Goal: Task Accomplishment & Management: Complete application form

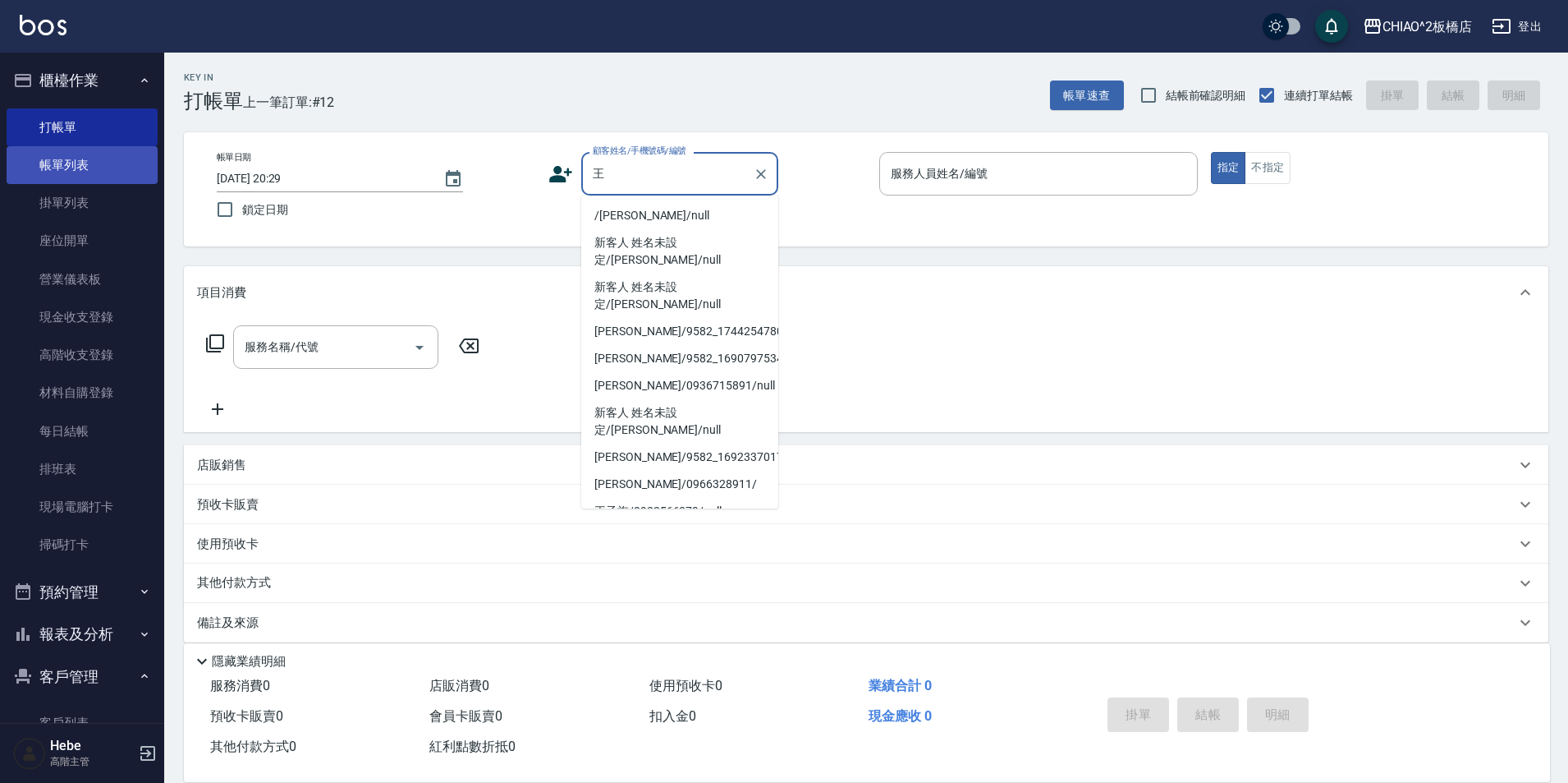
type input "王"
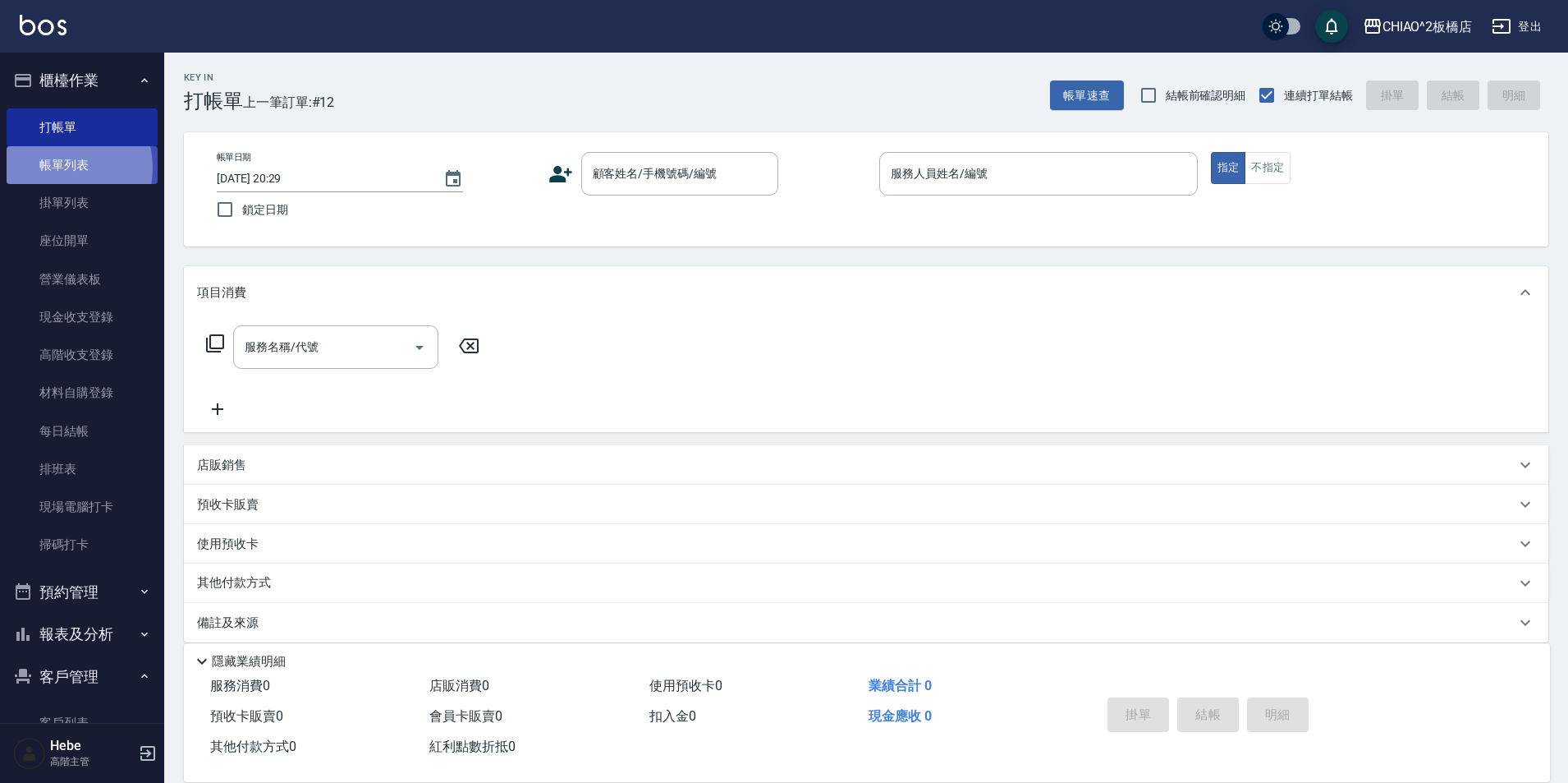
click at [53, 167] on link "帳單列表" at bounding box center [82, 165] width 151 height 38
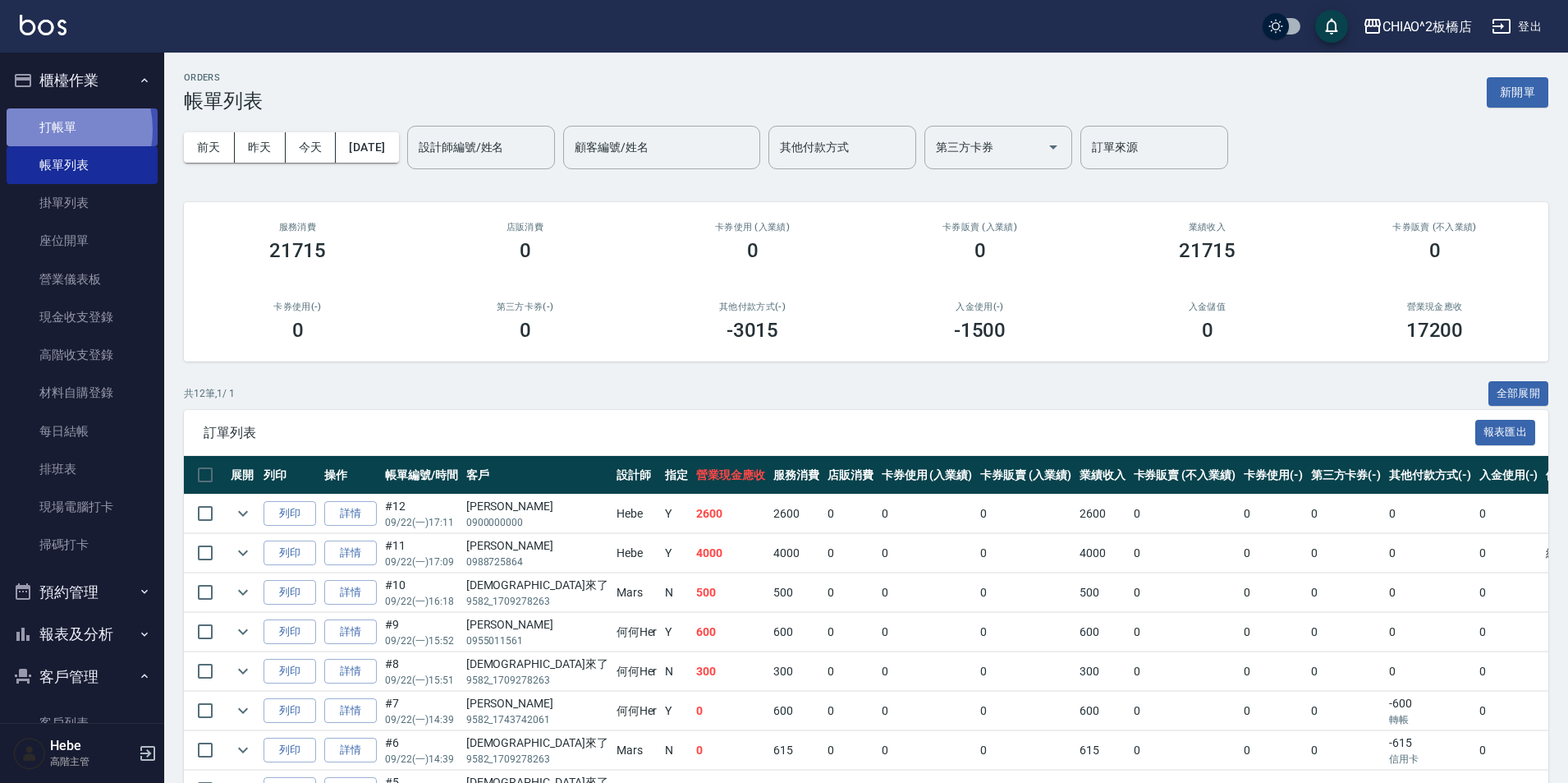
click at [47, 129] on link "打帳單" at bounding box center [82, 127] width 151 height 38
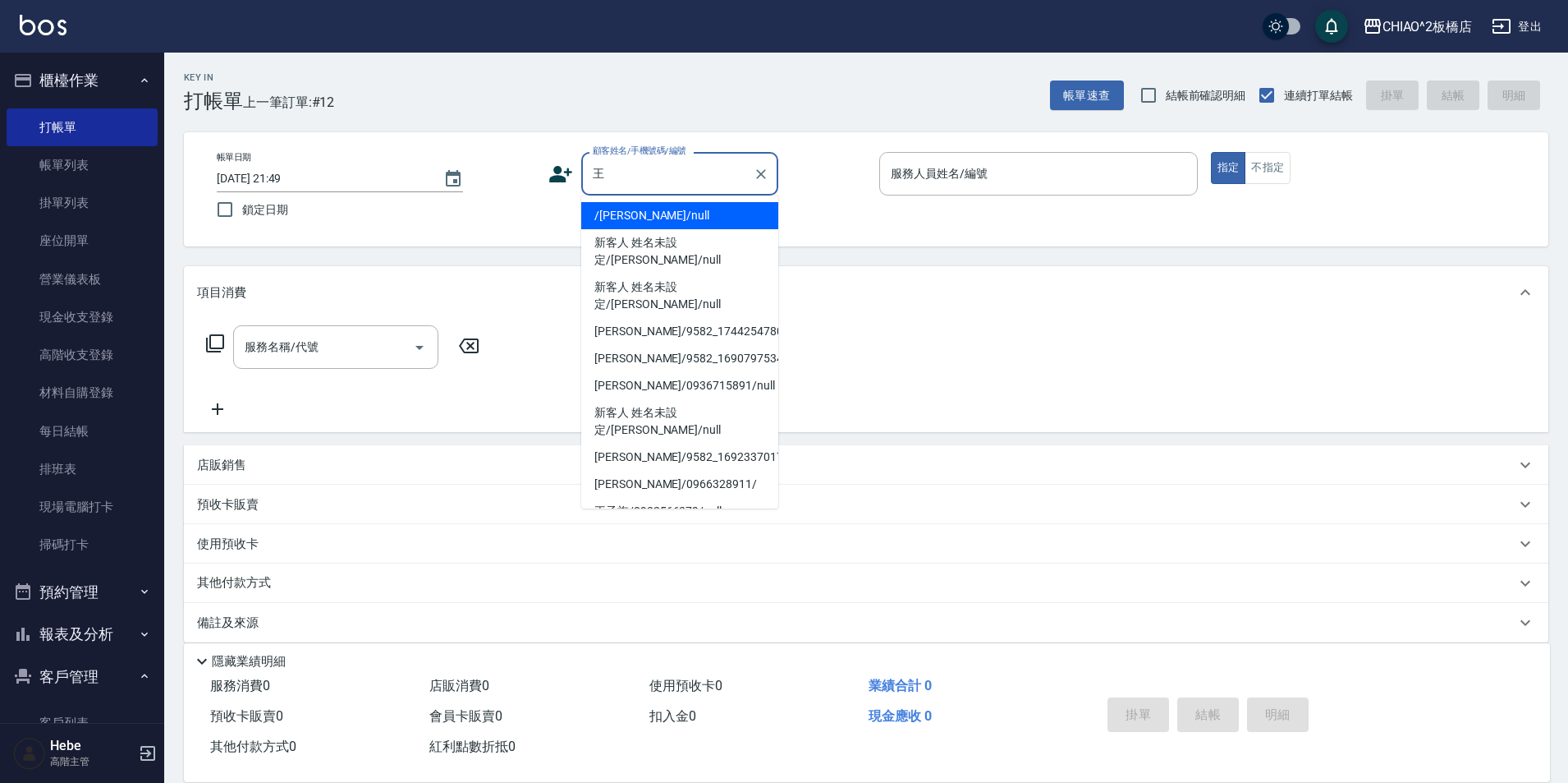
click at [729, 214] on li "/[PERSON_NAME]/null" at bounding box center [679, 215] width 197 height 27
type input "/[PERSON_NAME]/null"
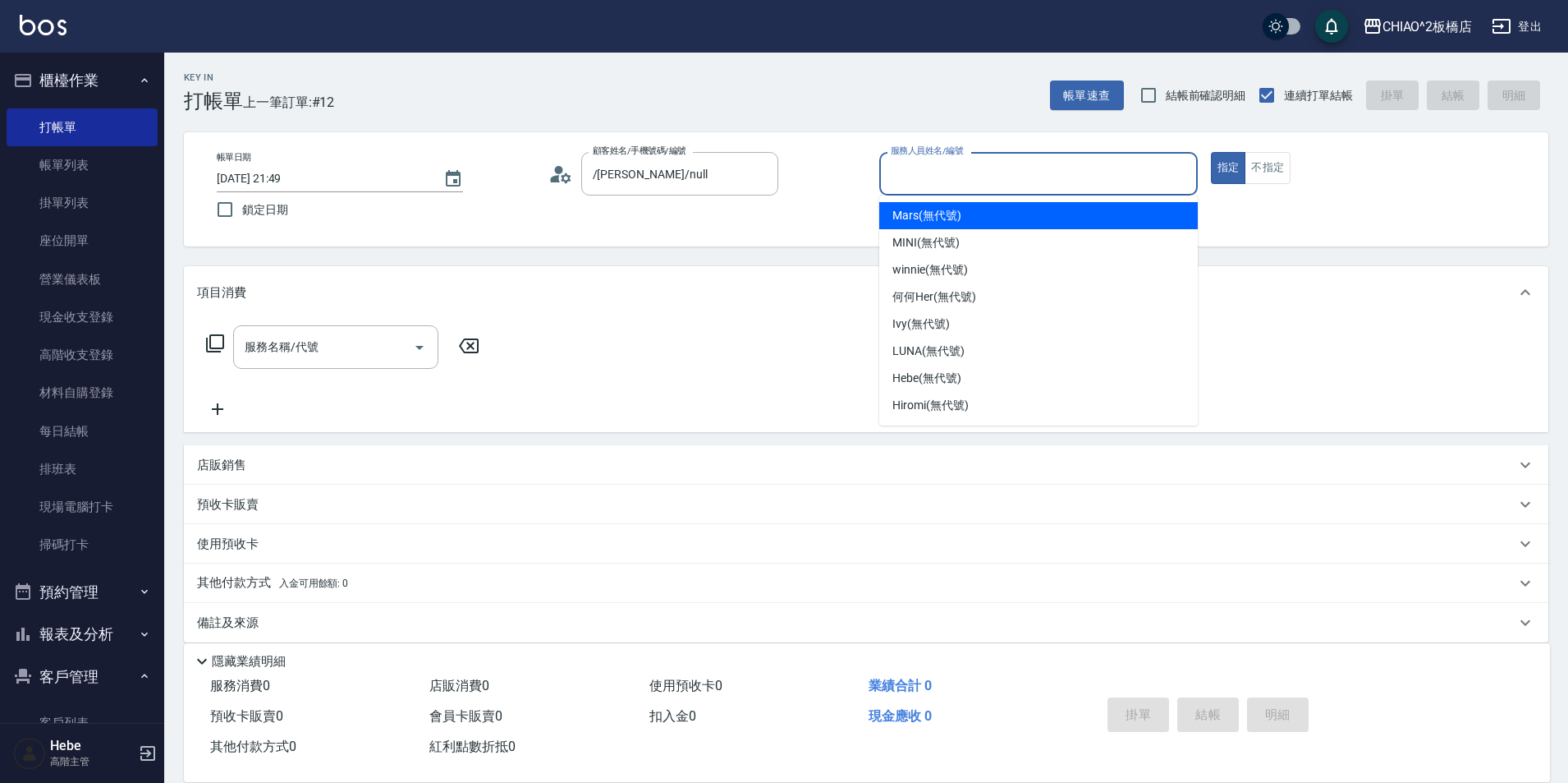
click at [971, 177] on input "服務人員姓名/編號" at bounding box center [1039, 173] width 304 height 29
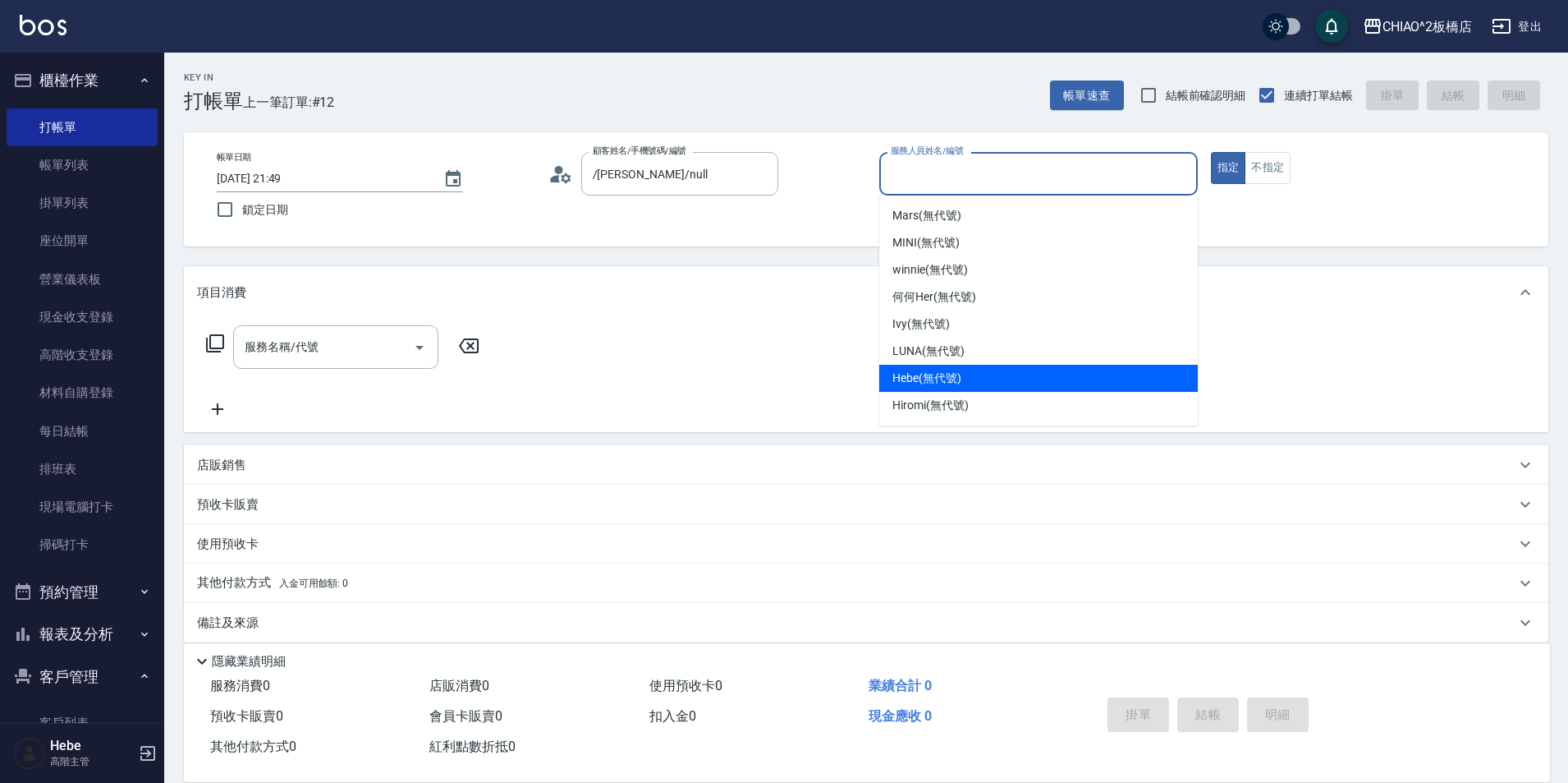
click at [925, 385] on span "Hebe (無代號)" at bounding box center [926, 378] width 69 height 17
type input "Hebe(無代號)"
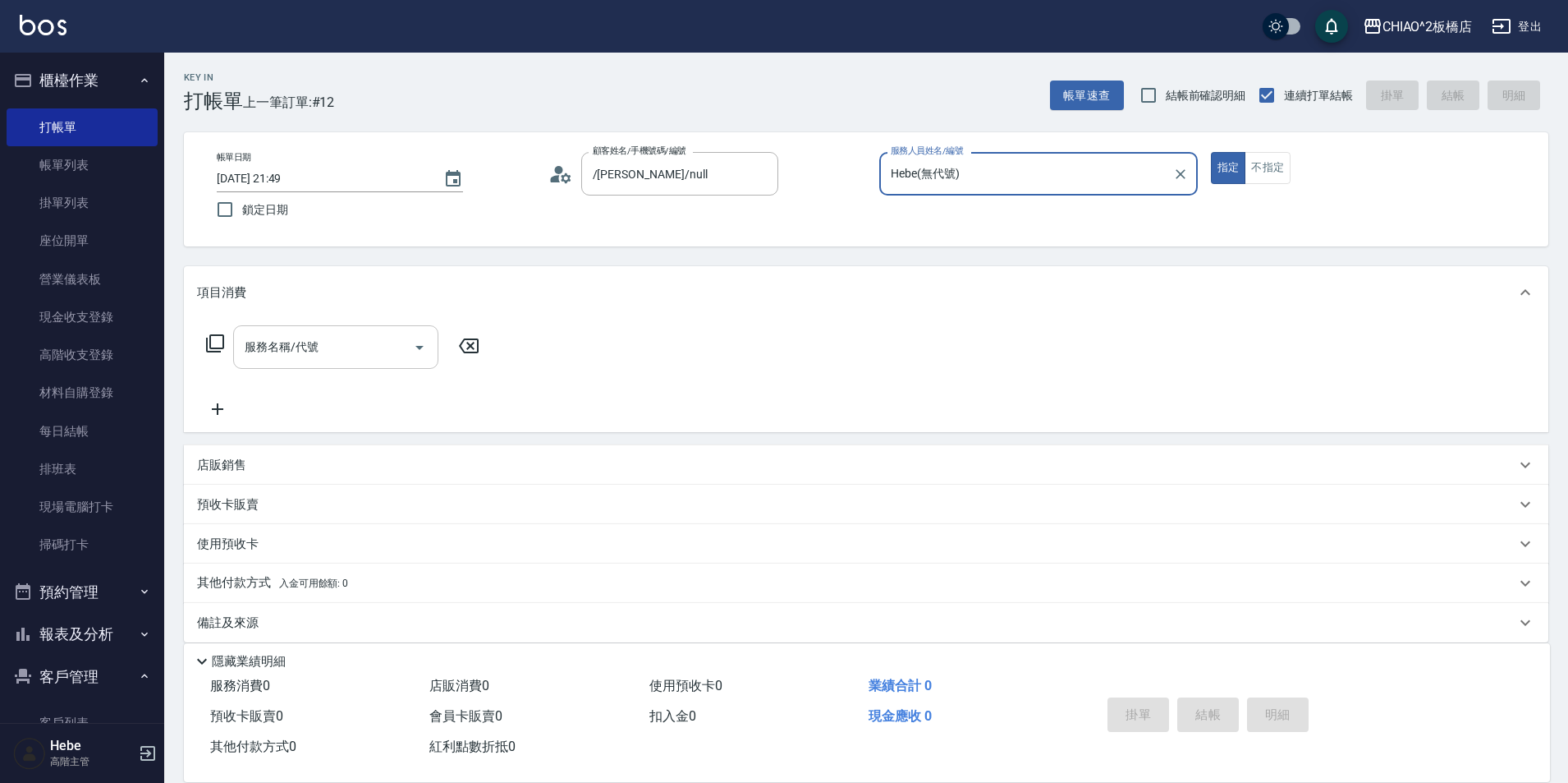
click at [334, 353] on input "服務名稱/代號" at bounding box center [323, 347] width 166 height 29
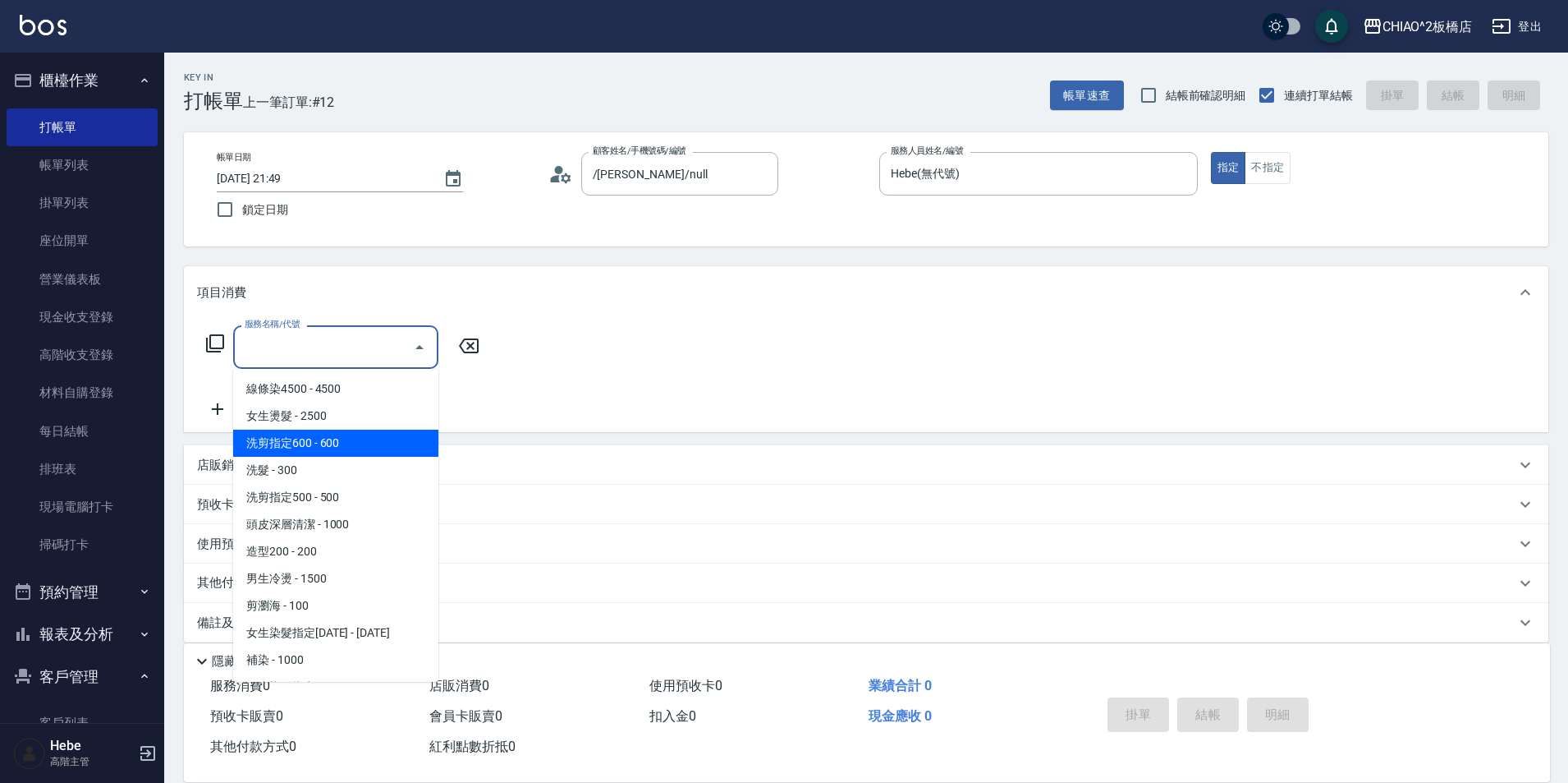
click at [333, 438] on span "洗剪指定600 - 600" at bounding box center [336, 443] width 205 height 27
type input "洗剪指定600(96678)"
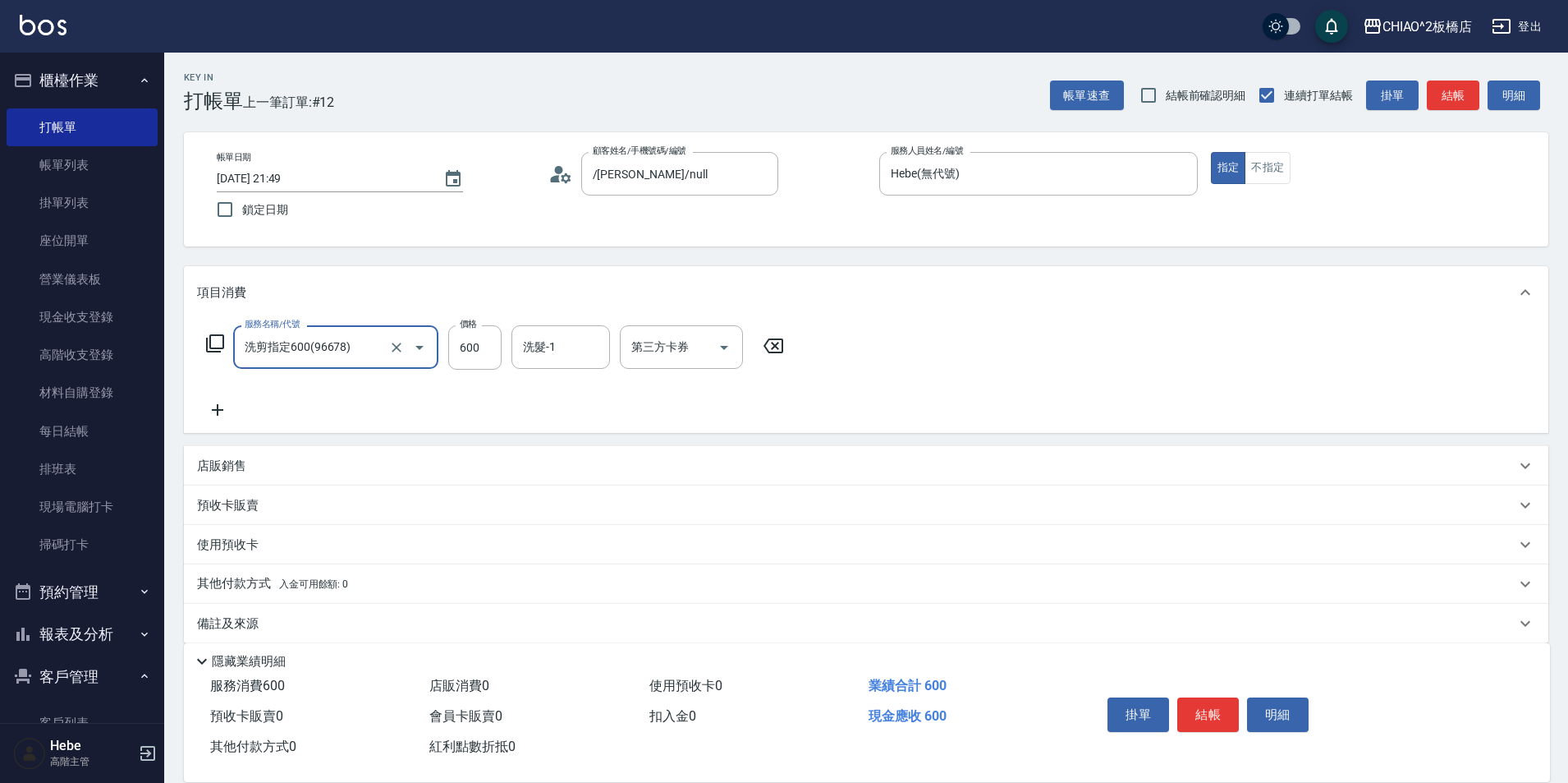
click at [218, 404] on icon at bounding box center [217, 410] width 41 height 19
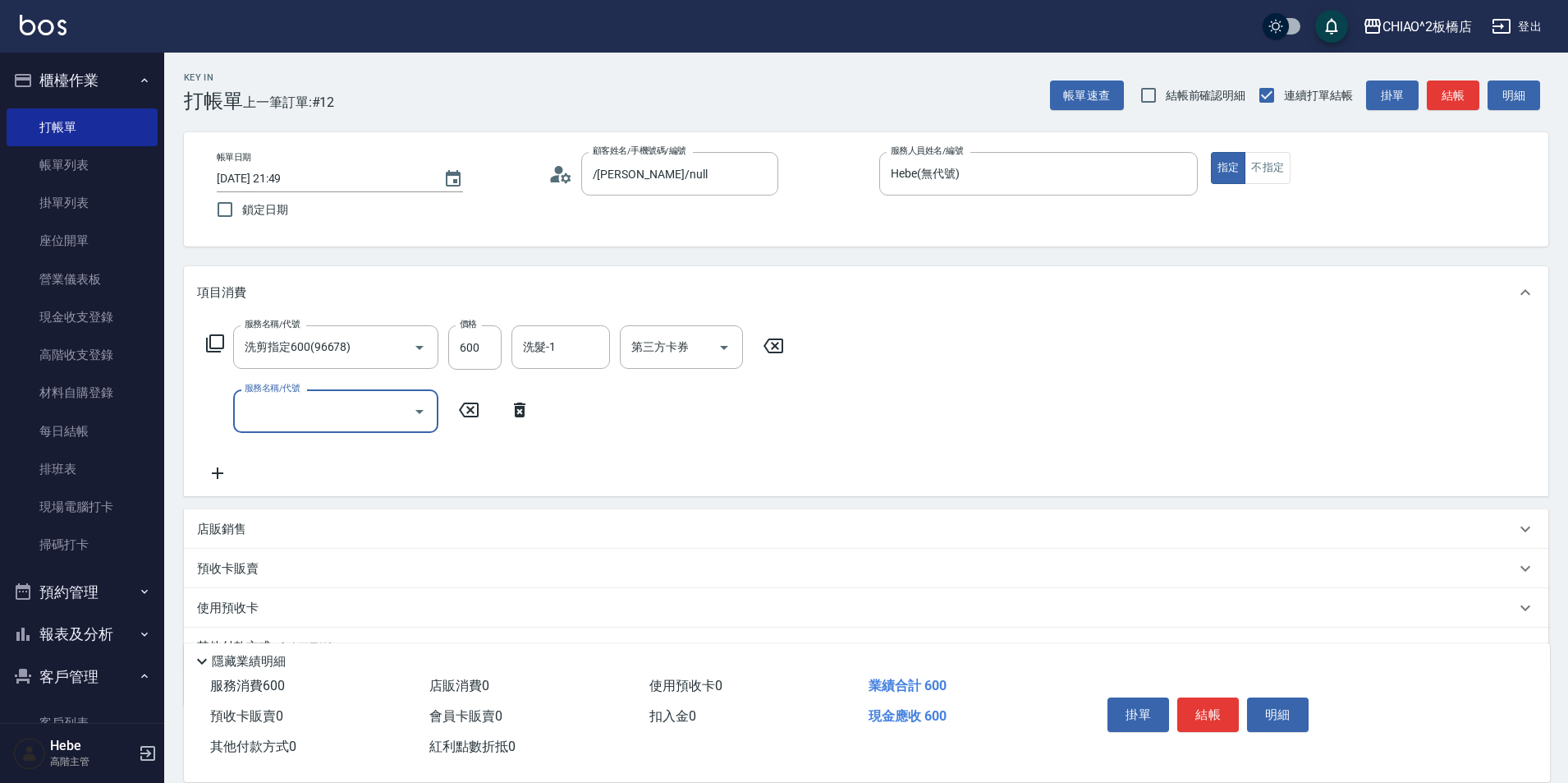
click at [300, 414] on input "服務名稱/代號" at bounding box center [323, 411] width 166 height 29
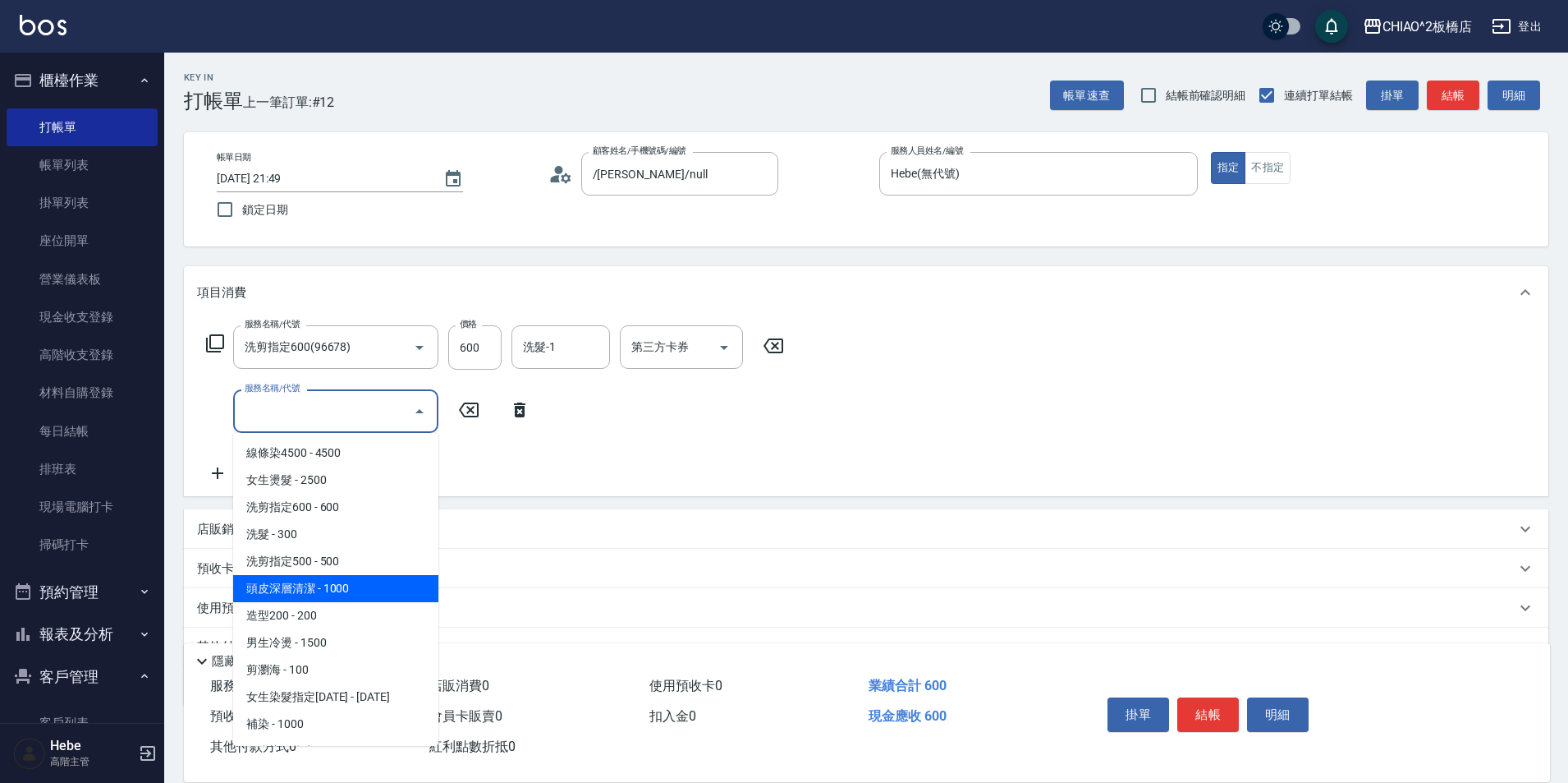
click at [307, 596] on span "頭皮深層清潔 - 1000" at bounding box center [336, 588] width 205 height 27
type input "頭皮深層清潔(96683)"
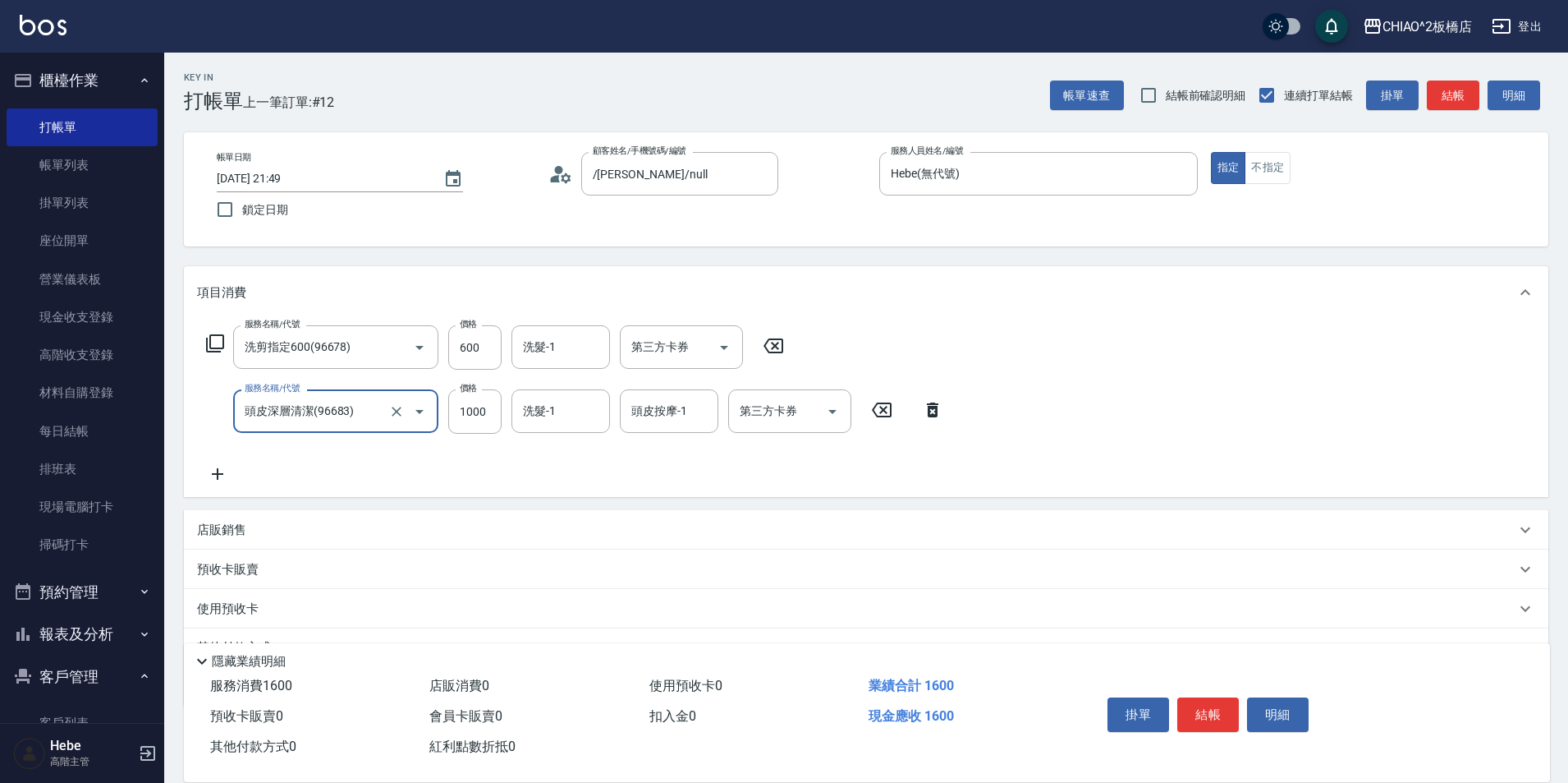
click at [214, 471] on icon at bounding box center [217, 474] width 41 height 19
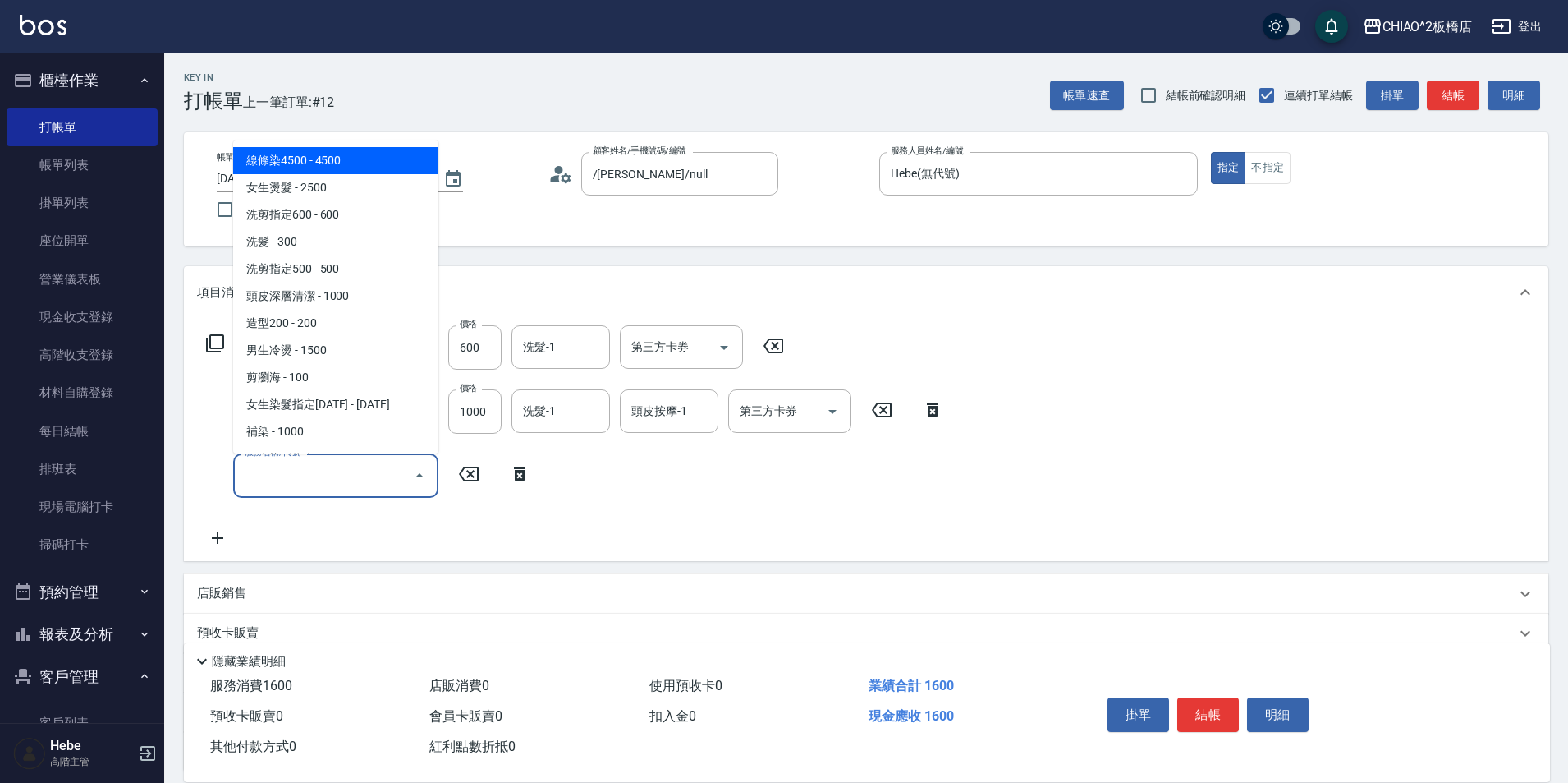
click at [278, 485] on input "服務名稱/代號" at bounding box center [323, 475] width 166 height 29
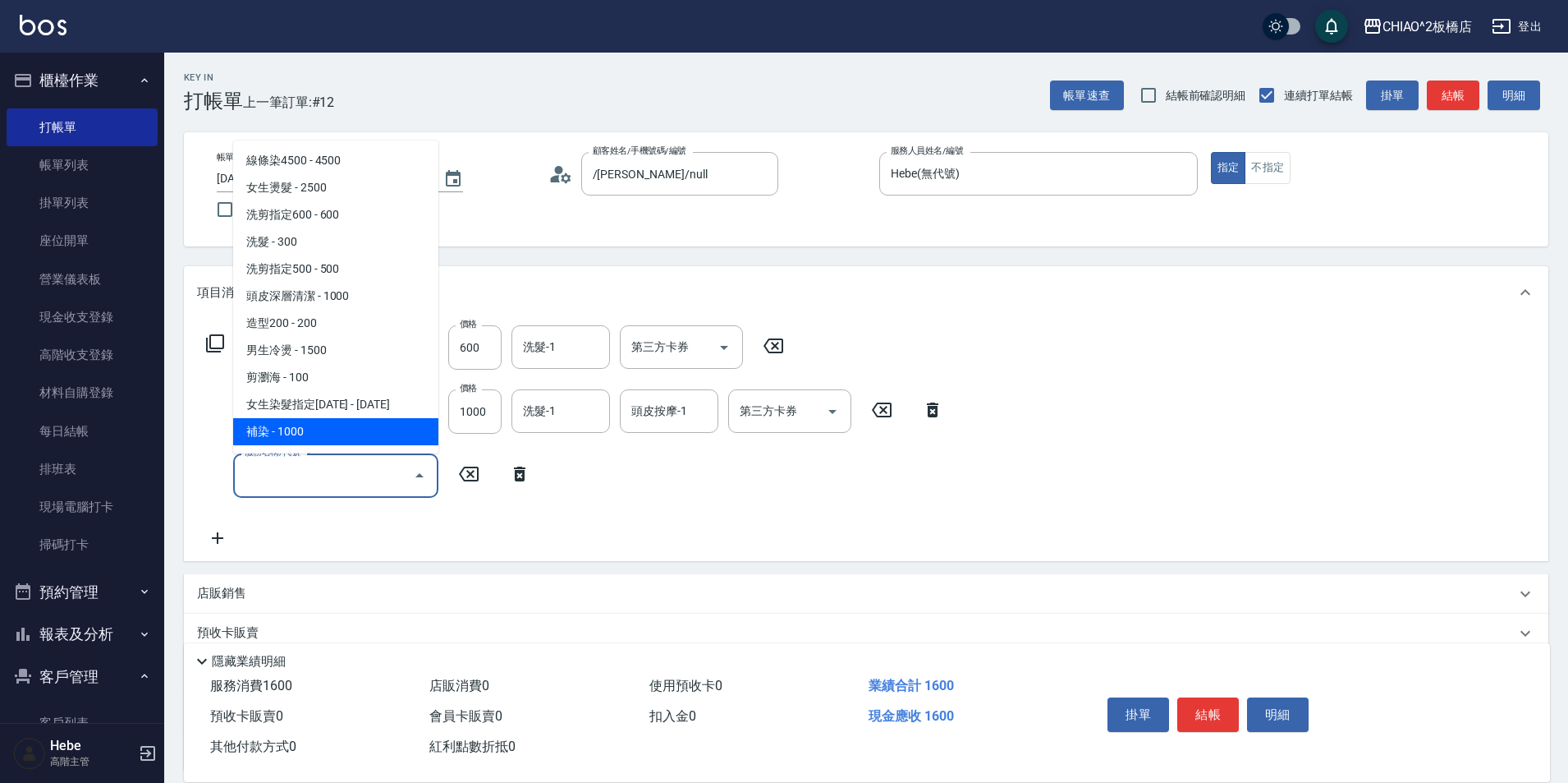
click at [305, 432] on span "補染 - 1000" at bounding box center [336, 431] width 205 height 27
type input "補染(96701)"
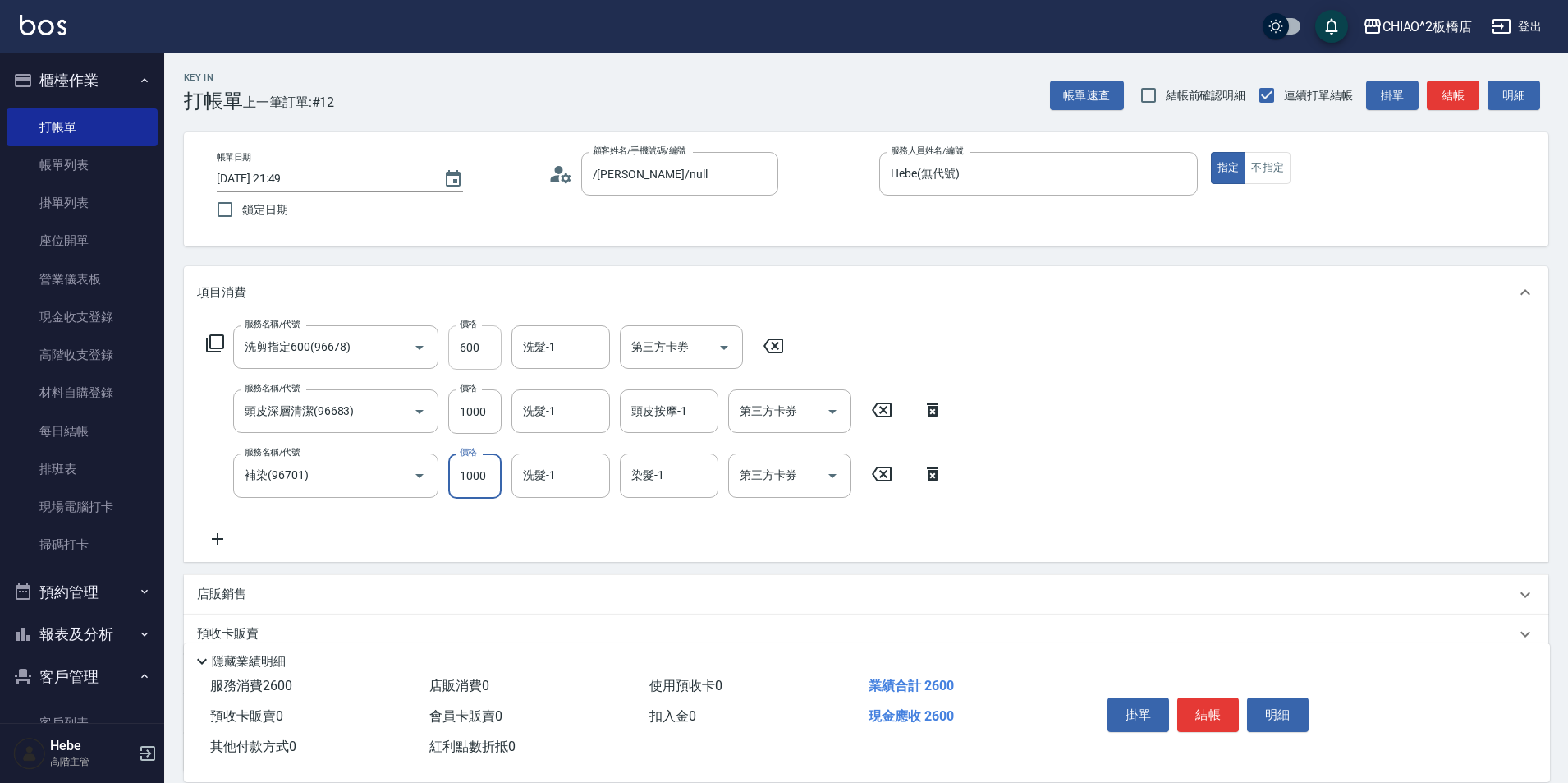
click at [471, 355] on input "600" at bounding box center [475, 348] width 53 height 45
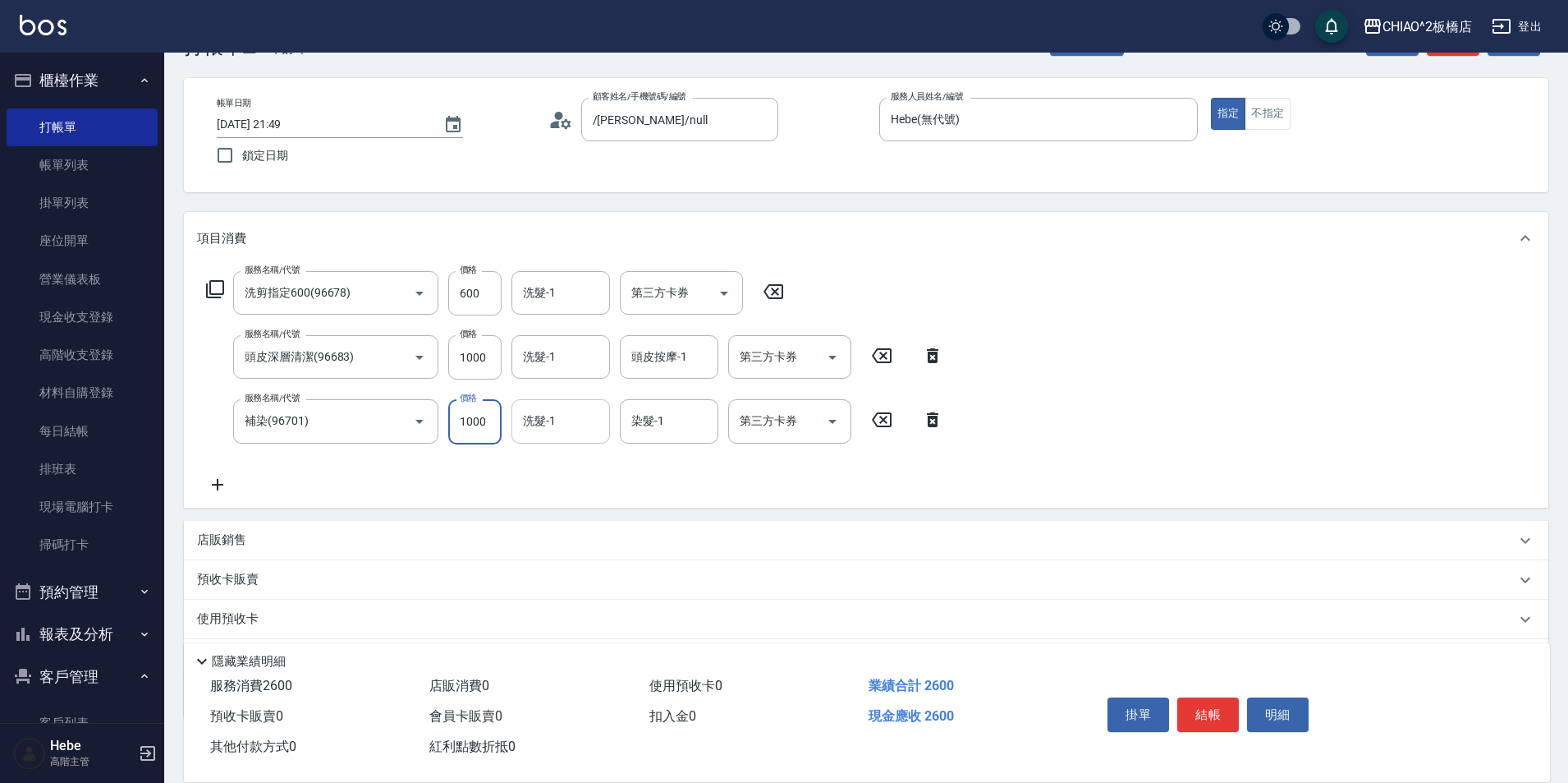
scroll to position [147, 0]
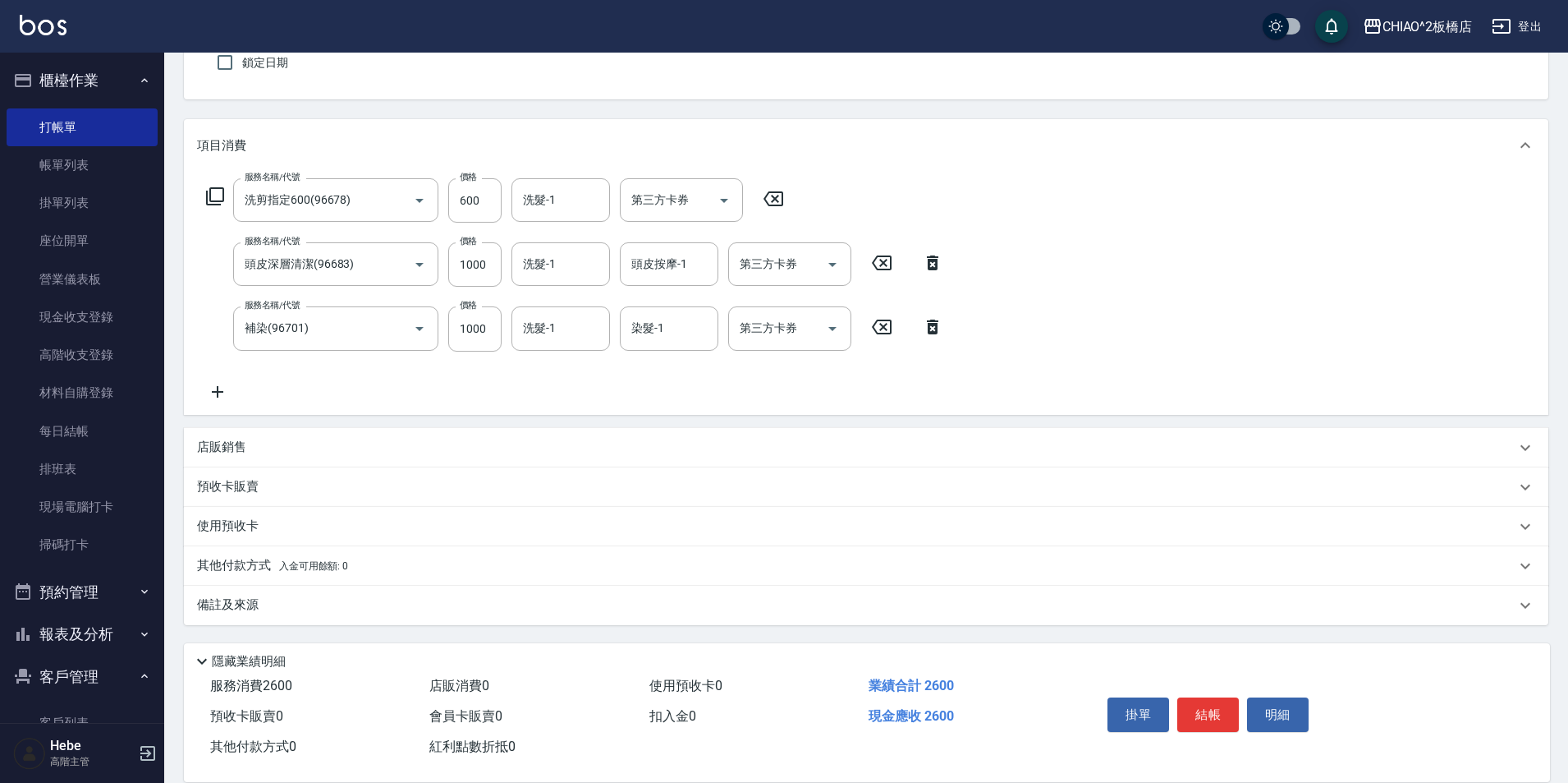
click at [227, 609] on p "備註及來源" at bounding box center [228, 605] width 62 height 17
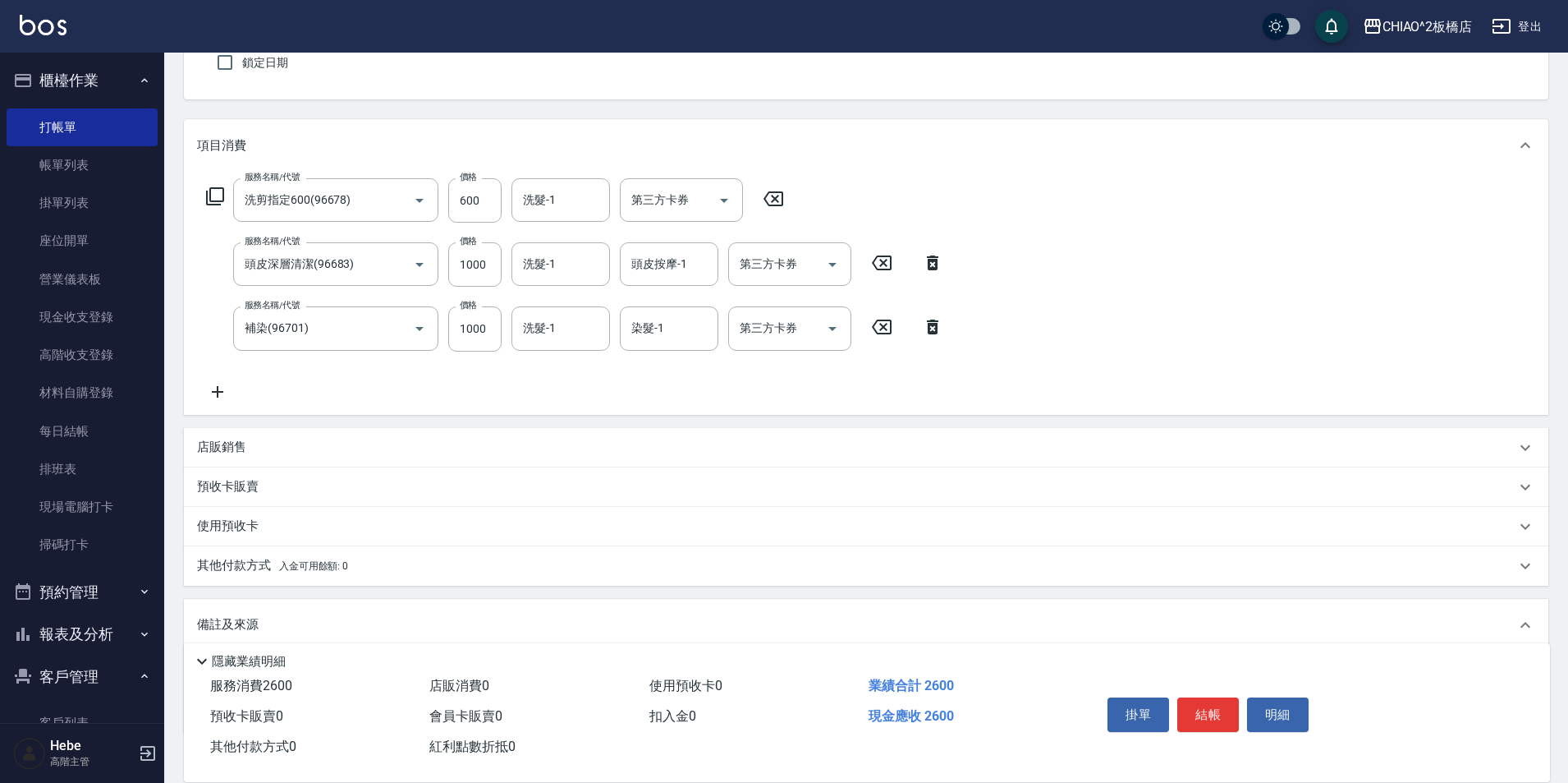
scroll to position [257, 0]
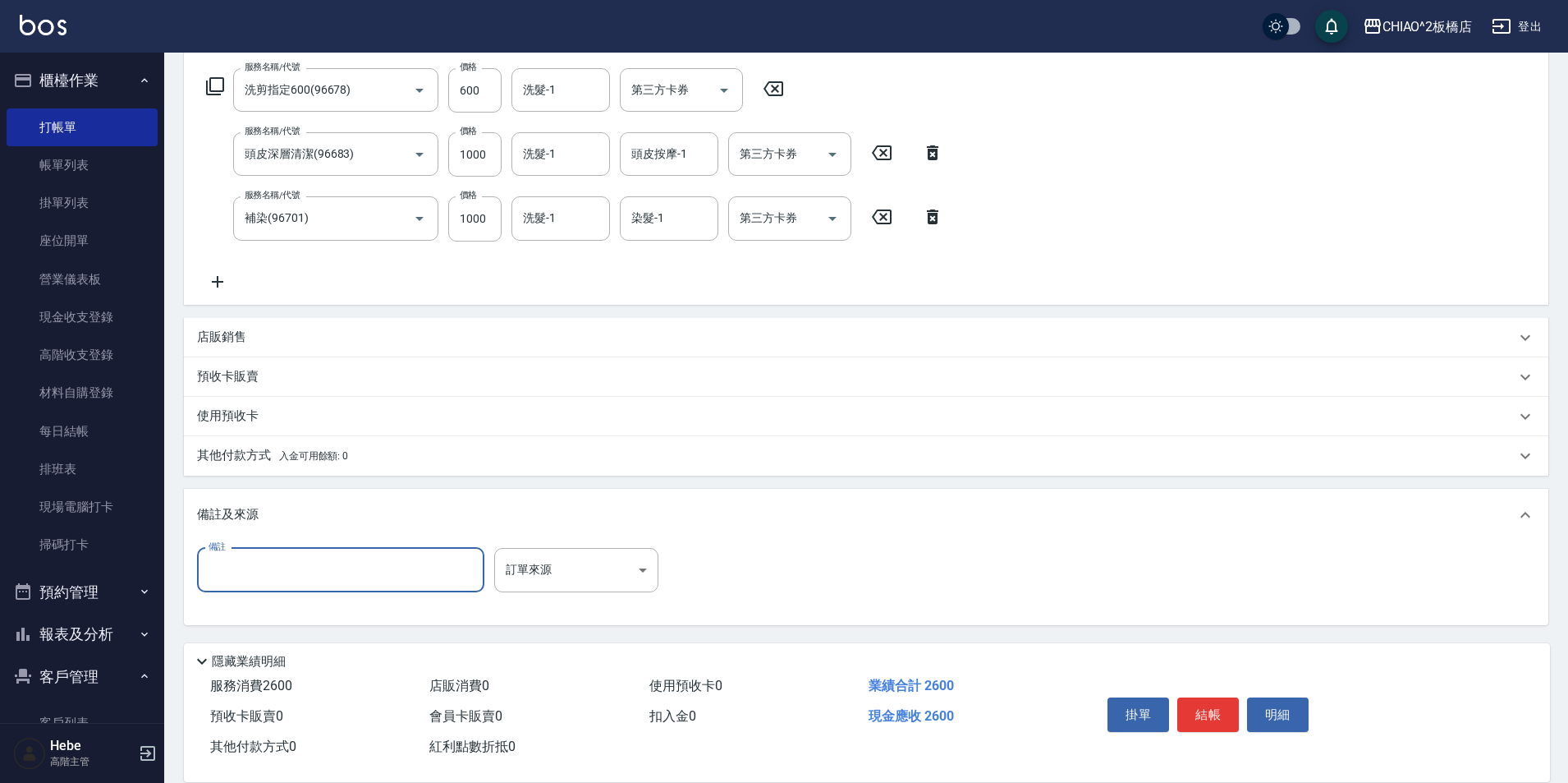
click at [242, 561] on input "備註" at bounding box center [340, 570] width 288 height 45
type input "洗剪+補染+頭皮+2600扣除金"
click at [477, 217] on input "1000" at bounding box center [475, 219] width 53 height 45
type input "0"
click at [487, 156] on input "1000" at bounding box center [475, 154] width 53 height 45
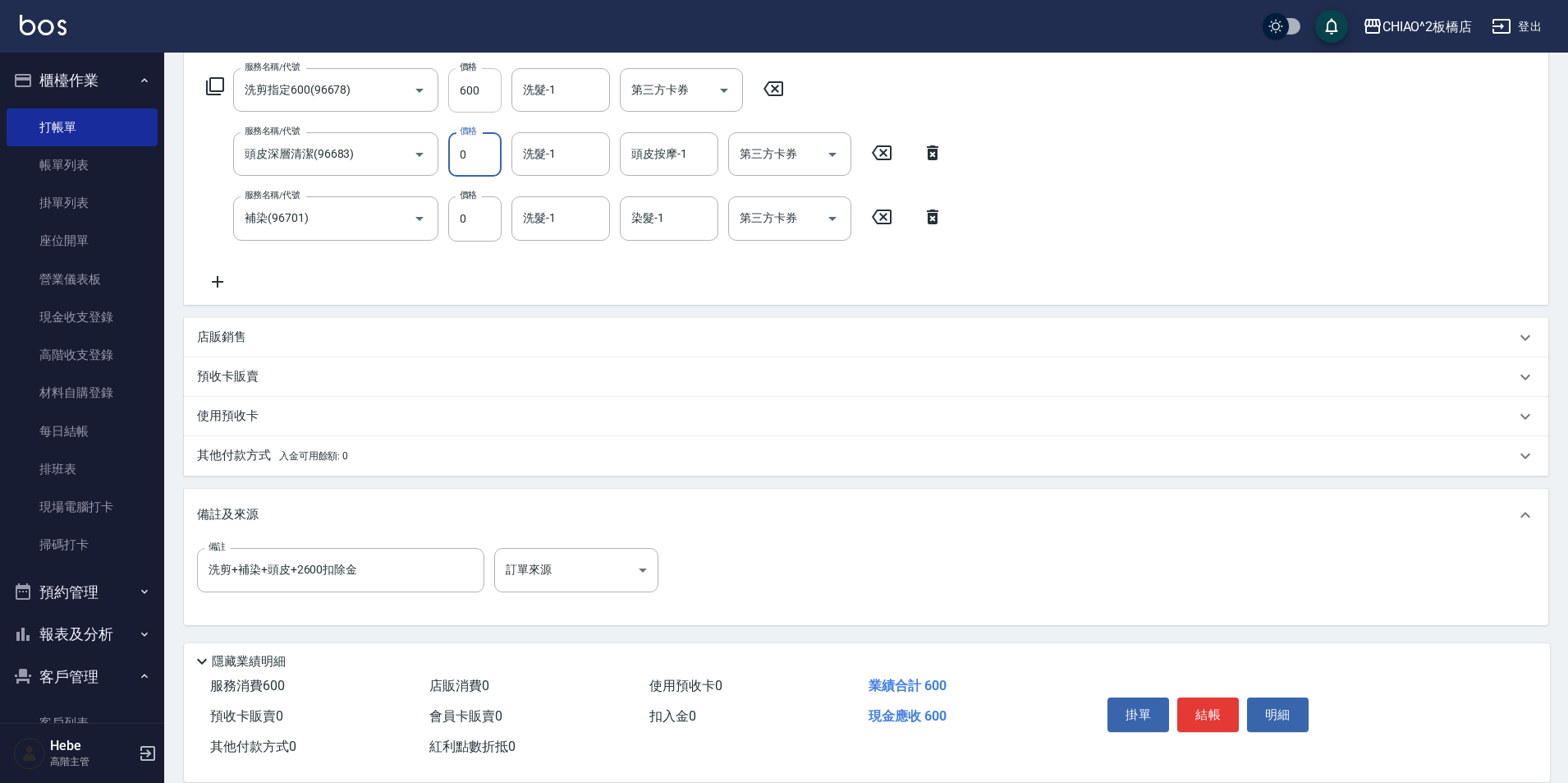
type input "0"
click at [489, 90] on input "600" at bounding box center [475, 90] width 53 height 45
type input "0"
click at [1208, 711] on button "結帳" at bounding box center [1208, 714] width 62 height 35
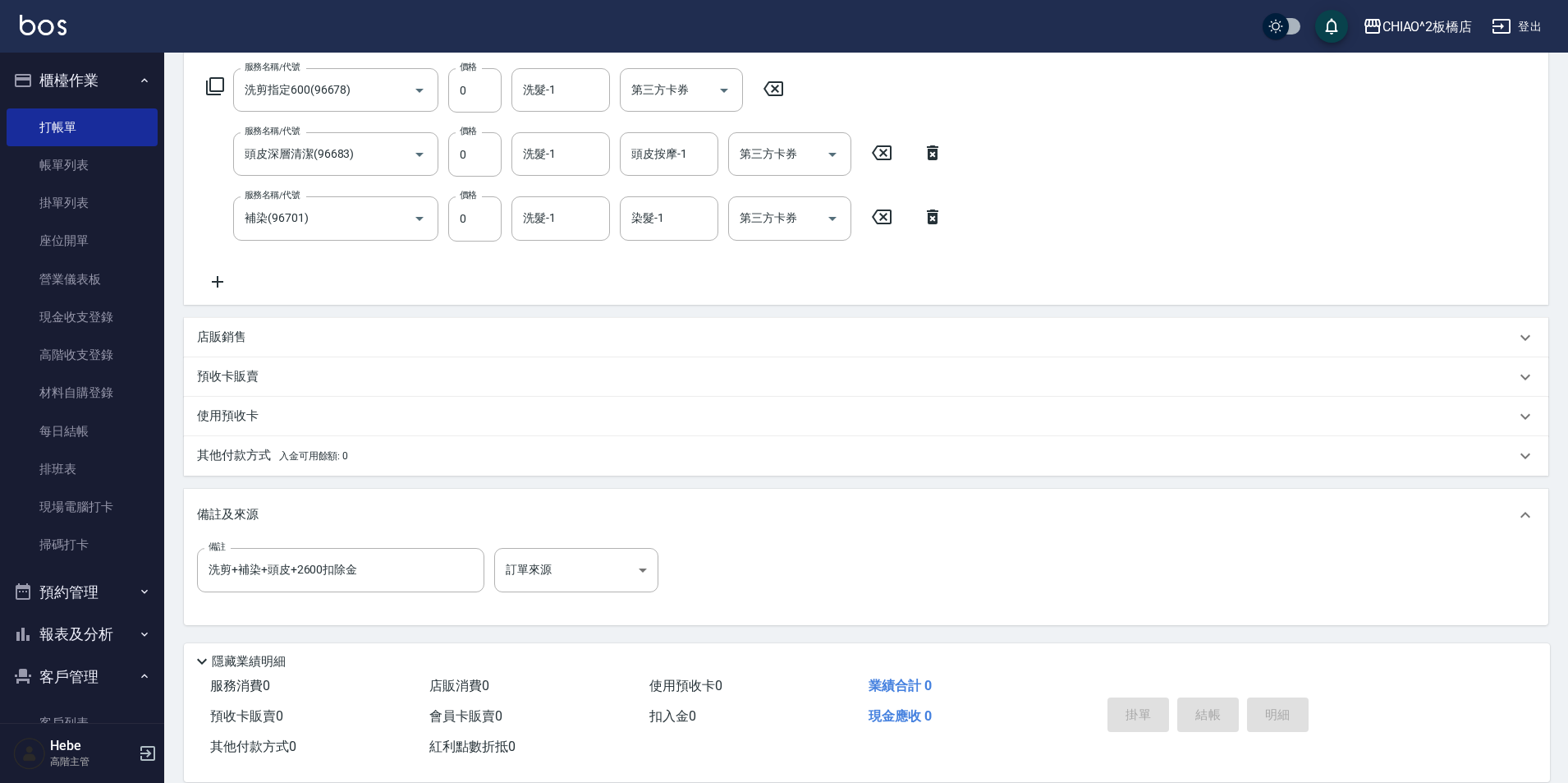
type input "[DATE] 21:51"
